Goal: Transaction & Acquisition: Purchase product/service

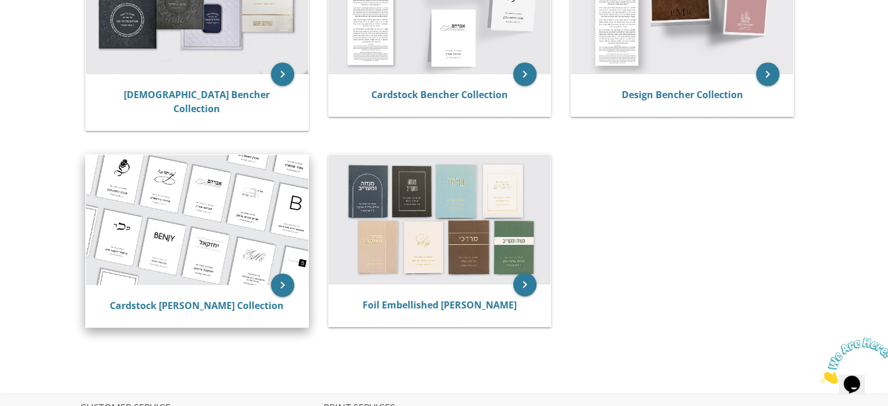
scroll to position [292, 0]
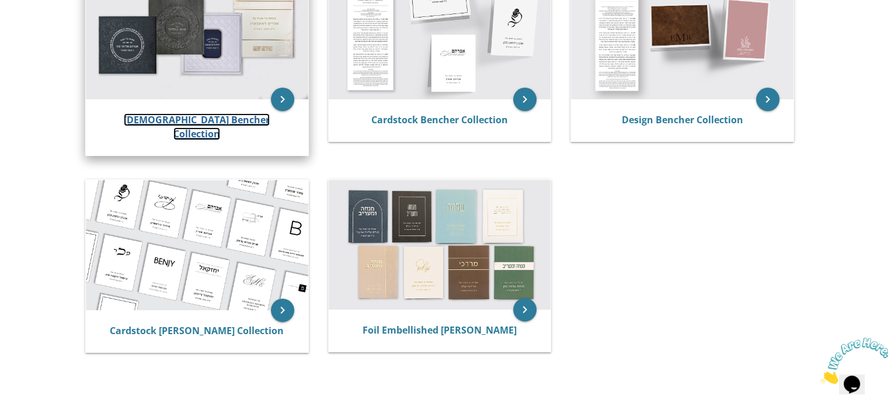
click at [194, 121] on link "[DEMOGRAPHIC_DATA] Bencher Collection" at bounding box center [197, 126] width 146 height 27
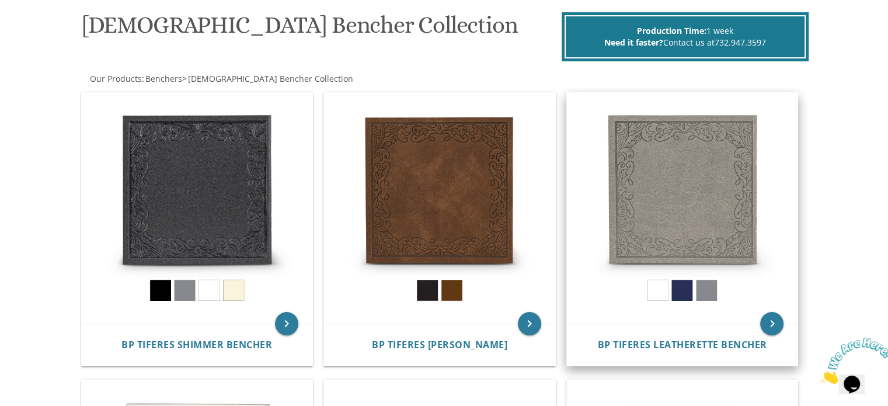
click at [657, 288] on img at bounding box center [682, 208] width 231 height 231
click at [658, 293] on img at bounding box center [682, 208] width 231 height 231
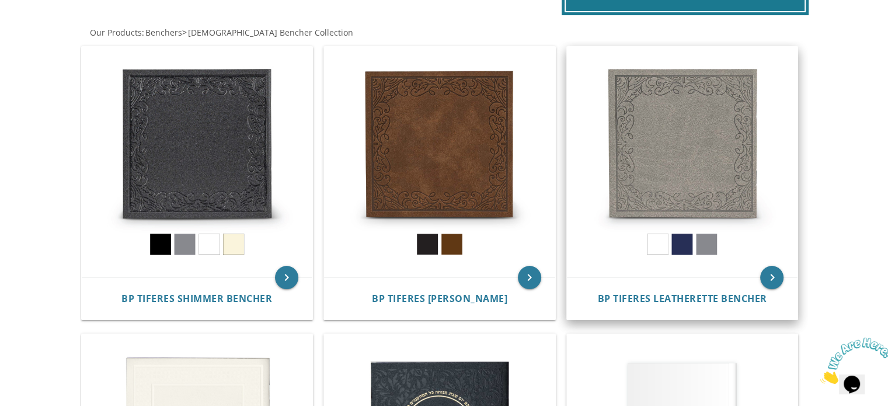
scroll to position [292, 0]
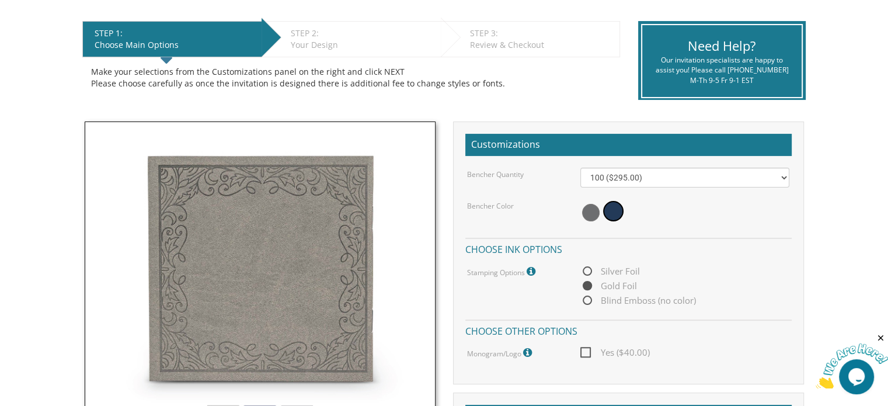
scroll to position [234, 0]
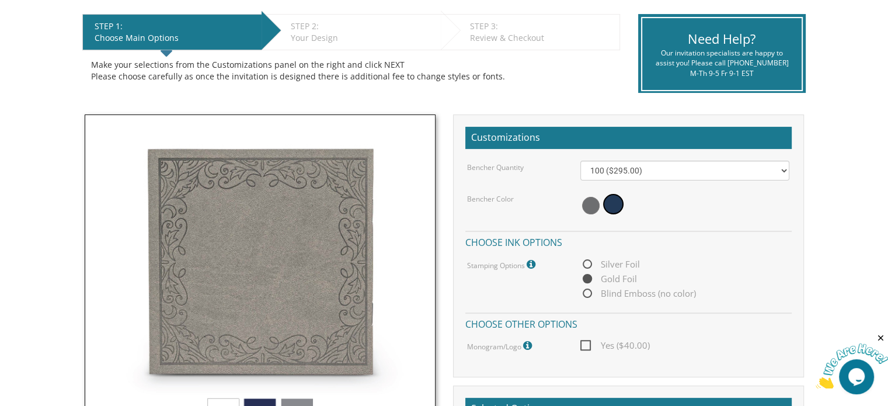
click at [588, 291] on span "Blind Emboss (no color)" at bounding box center [639, 293] width 116 height 15
click at [588, 291] on input "Blind Emboss (no color)" at bounding box center [585, 294] width 8 height 8
radio input "true"
click at [586, 262] on span "Silver Foil" at bounding box center [611, 264] width 60 height 15
click at [586, 262] on input "Silver Foil" at bounding box center [585, 265] width 8 height 8
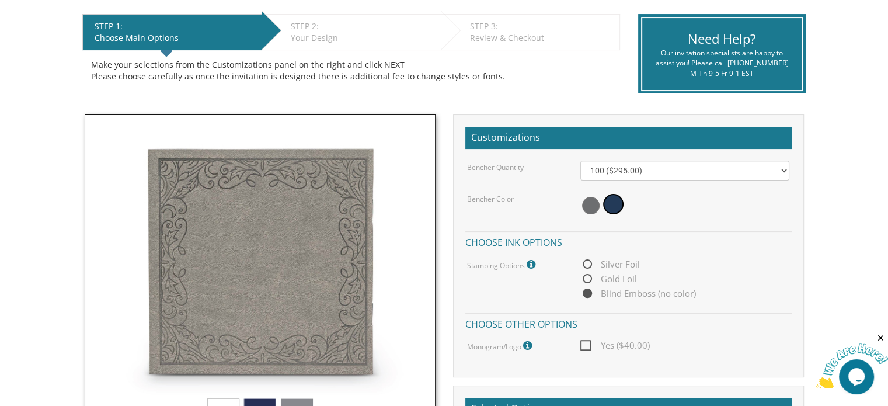
radio input "true"
click at [593, 205] on span at bounding box center [591, 206] width 18 height 18
click at [608, 204] on span at bounding box center [615, 206] width 18 height 18
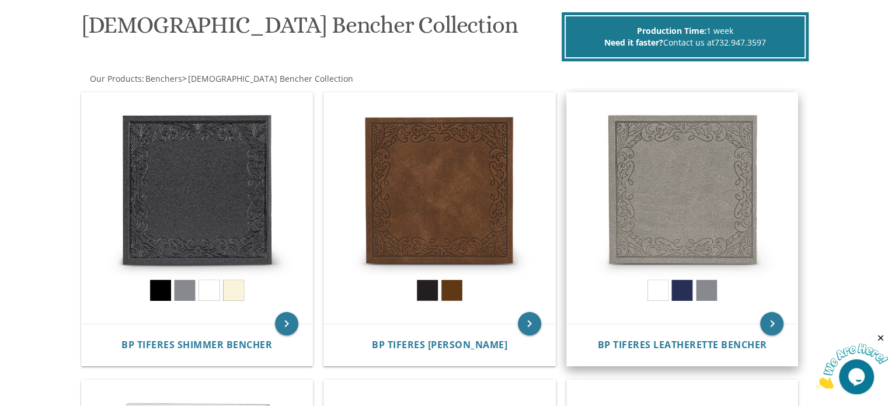
scroll to position [117, 0]
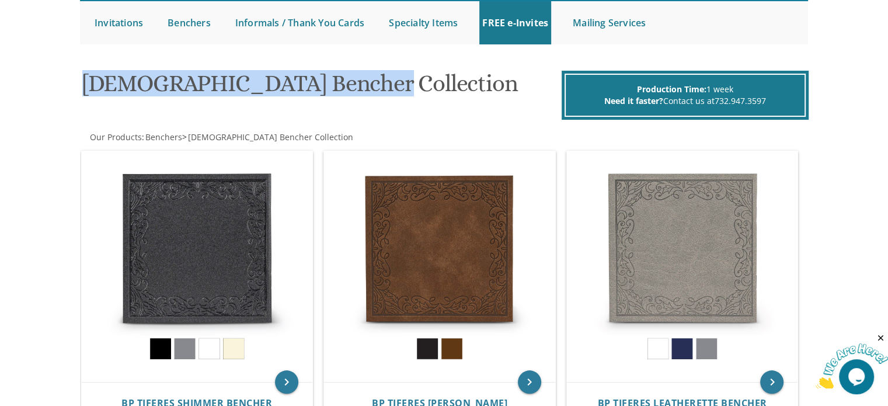
drag, startPoint x: 357, startPoint y: 91, endPoint x: 83, endPoint y: 82, distance: 274.1
click at [83, 82] on h1 "[DEMOGRAPHIC_DATA] Bencher Collection" at bounding box center [320, 88] width 477 height 34
copy h1 "[DEMOGRAPHIC_DATA] Bencher Collection"
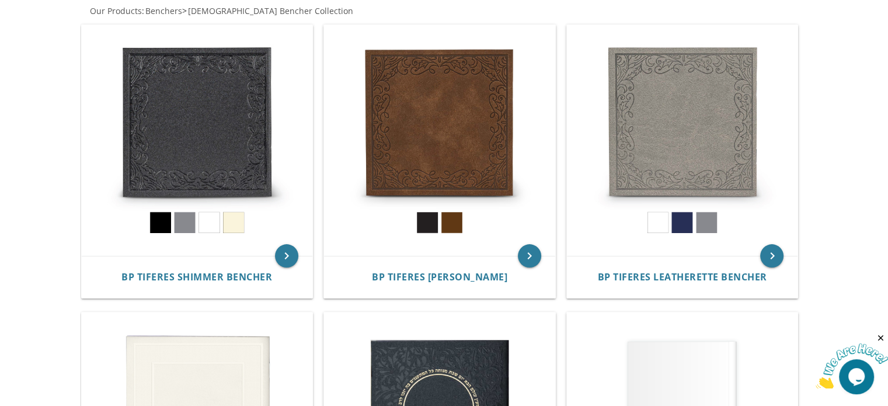
scroll to position [231, 0]
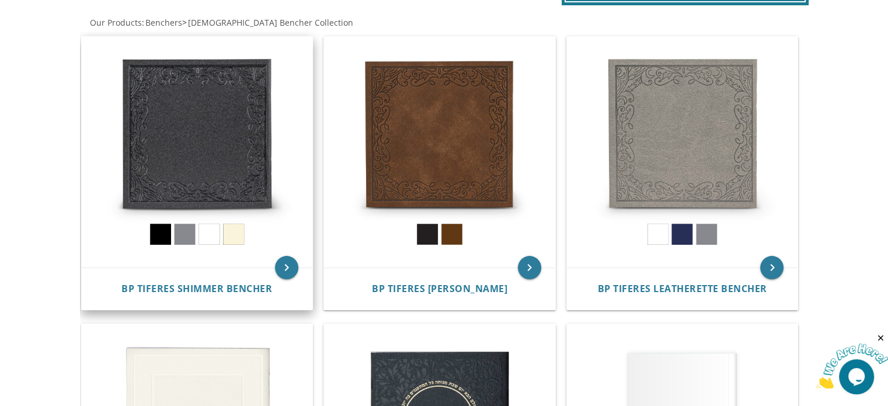
click at [216, 238] on img at bounding box center [197, 152] width 231 height 231
click at [218, 152] on img at bounding box center [197, 152] width 231 height 231
click at [286, 272] on icon "keyboard_arrow_right" at bounding box center [286, 267] width 23 height 23
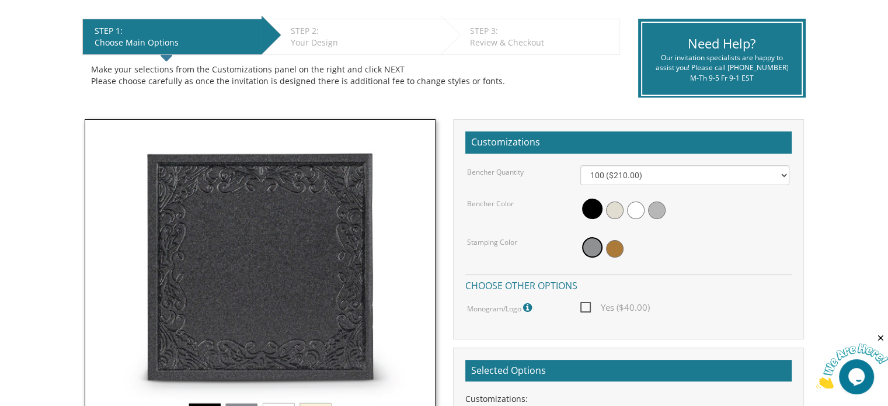
scroll to position [234, 0]
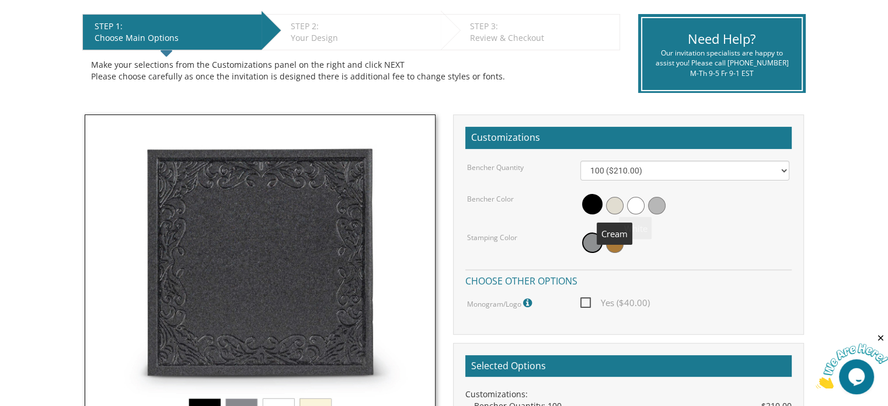
click at [618, 209] on span at bounding box center [615, 206] width 18 height 18
click at [635, 202] on span at bounding box center [636, 206] width 18 height 18
click at [599, 242] on span at bounding box center [592, 242] width 20 height 20
click at [619, 246] on span at bounding box center [615, 244] width 18 height 18
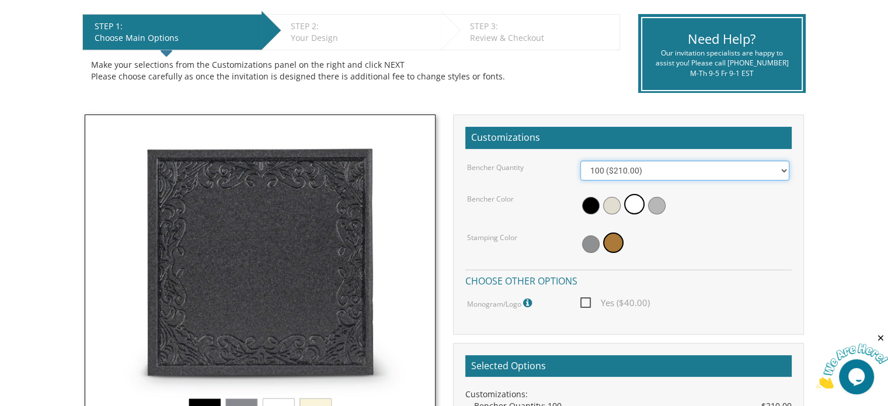
click at [668, 169] on select "100 ($210.00) 200 ($420.00) 300 ($630.00) 400 ($840.00) 500 ($1,050.00)" at bounding box center [685, 171] width 209 height 20
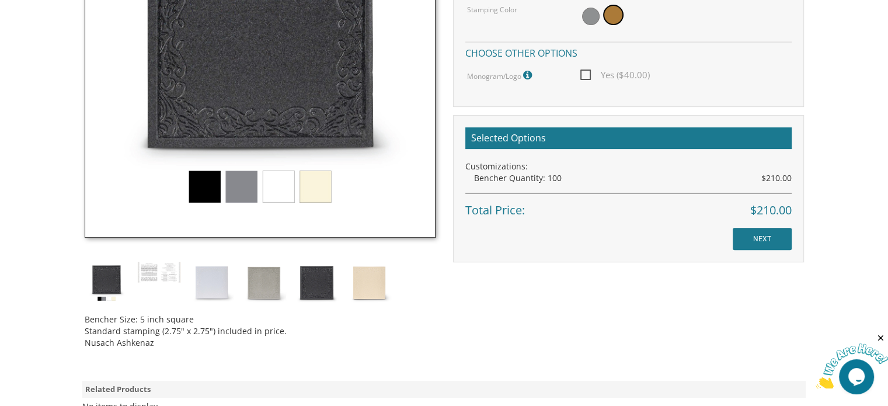
scroll to position [467, 0]
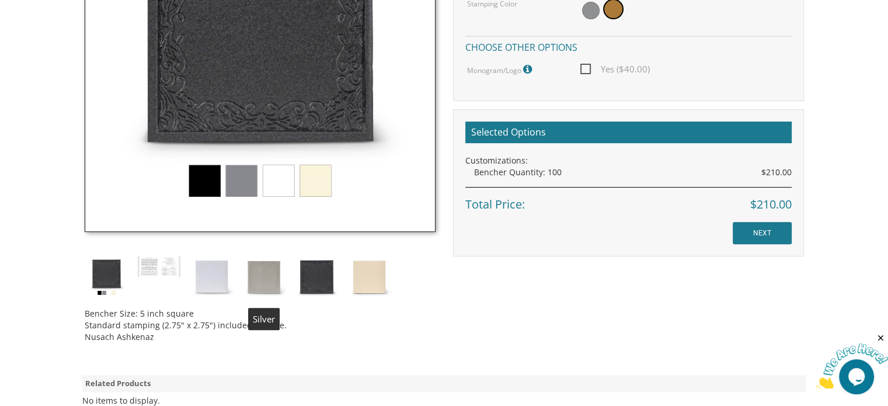
click at [274, 282] on img at bounding box center [264, 277] width 44 height 44
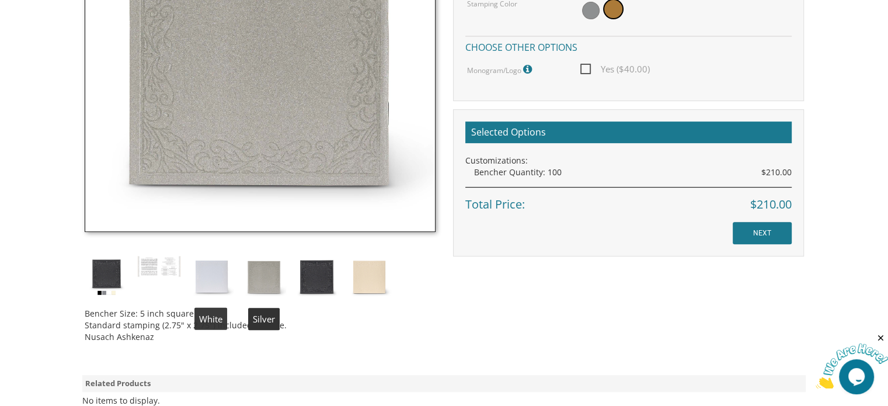
click at [203, 276] on img at bounding box center [212, 277] width 44 height 44
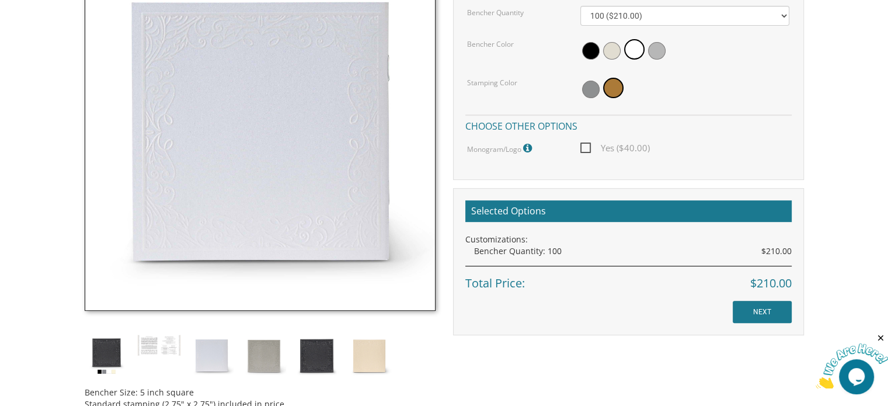
scroll to position [409, 0]
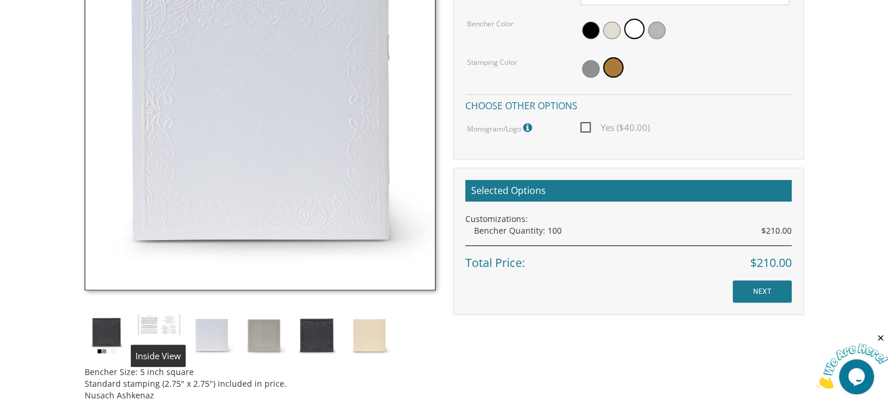
click at [147, 328] on img at bounding box center [159, 325] width 44 height 22
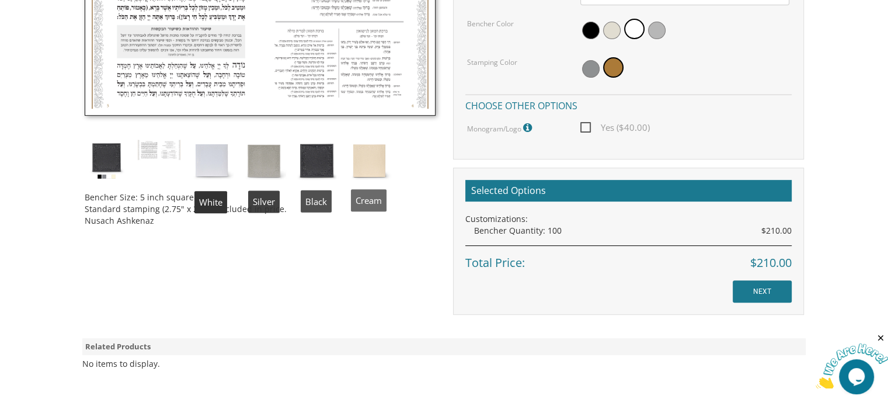
click at [362, 171] on img at bounding box center [370, 161] width 44 height 44
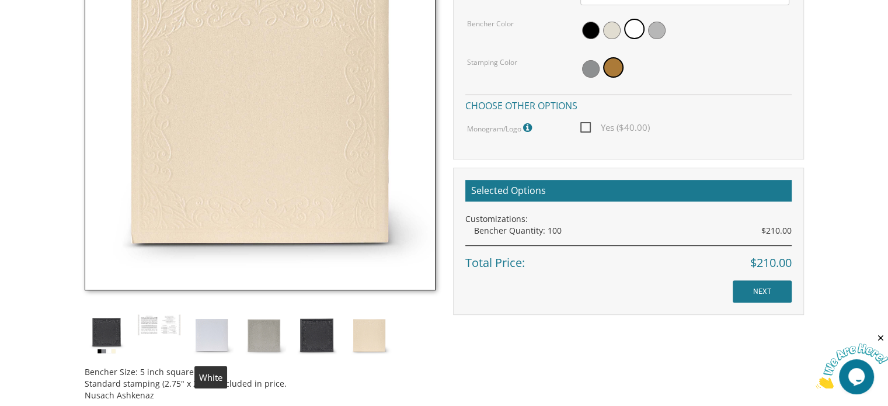
click at [204, 335] on img at bounding box center [212, 336] width 44 height 44
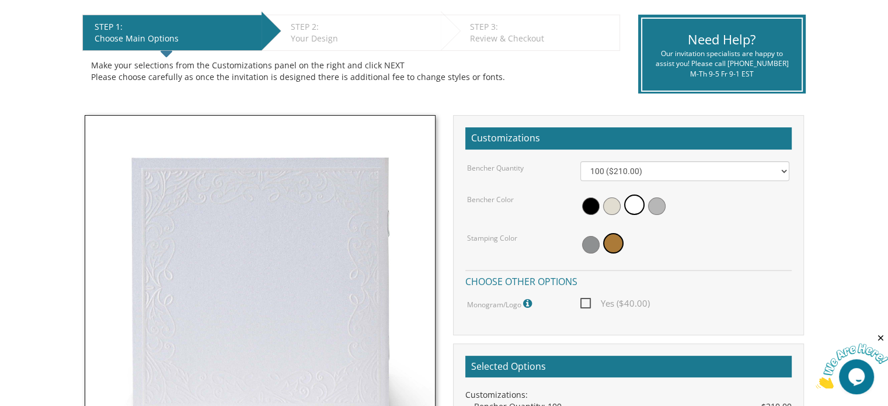
scroll to position [255, 0]
